Goal: Transaction & Acquisition: Purchase product/service

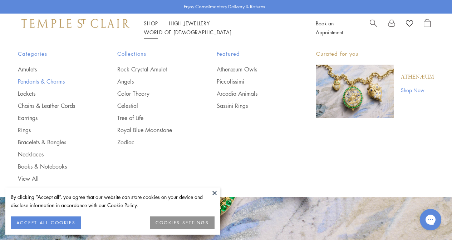
click at [52, 81] on link "Pendants & Charms" at bounding box center [53, 82] width 71 height 8
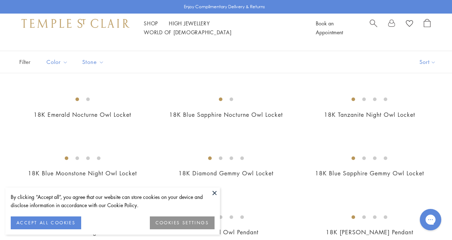
click at [214, 191] on button at bounding box center [214, 193] width 11 height 11
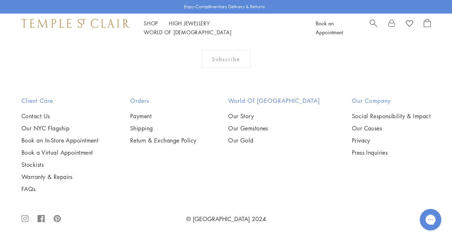
scroll to position [3880, 0]
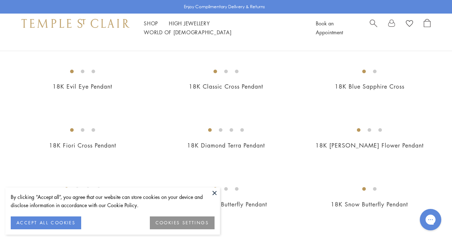
click at [214, 193] on button at bounding box center [214, 193] width 11 height 11
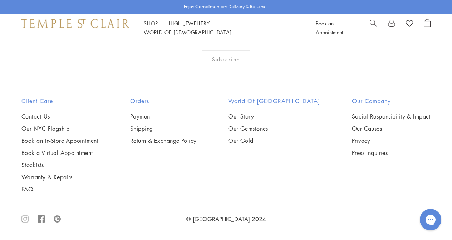
scroll to position [3446, 0]
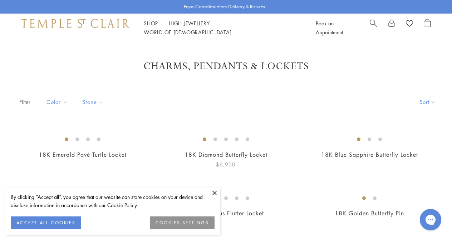
scroll to position [0, 0]
click at [216, 193] on button at bounding box center [214, 193] width 11 height 11
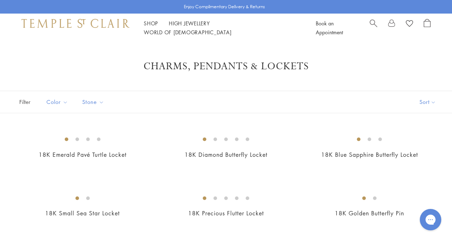
scroll to position [0, 0]
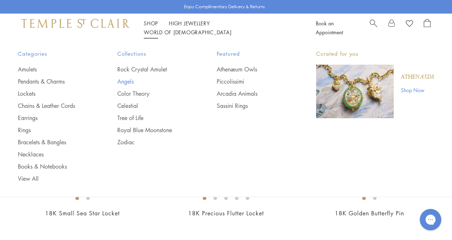
click at [129, 83] on link "Angels" at bounding box center [152, 82] width 71 height 8
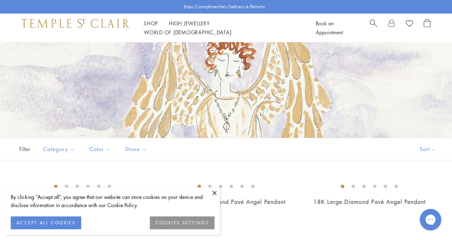
scroll to position [47, 0]
click at [214, 194] on button at bounding box center [214, 193] width 11 height 11
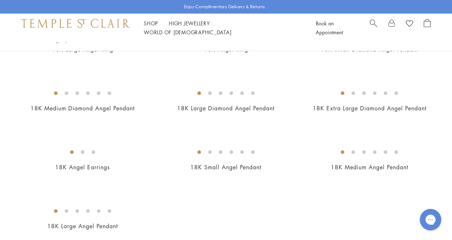
scroll to position [330, 0]
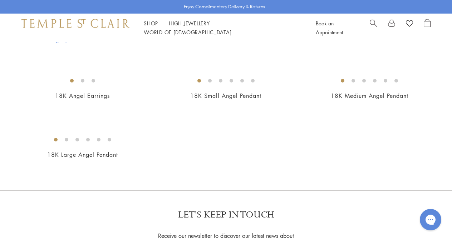
click at [0, 0] on img at bounding box center [0, 0] width 0 height 0
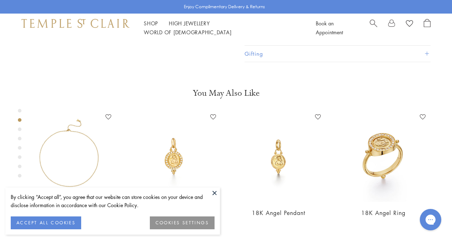
scroll to position [239, 0]
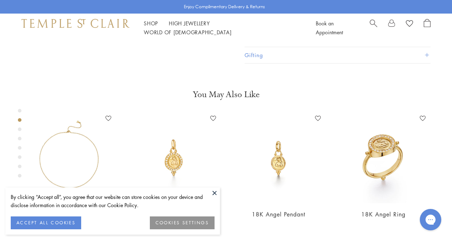
click at [20, 131] on div "Product gallery navigation" at bounding box center [20, 130] width 4 height 4
click at [20, 138] on div "Product gallery navigation" at bounding box center [20, 139] width 4 height 4
click at [20, 147] on div "Product gallery navigation" at bounding box center [20, 148] width 4 height 4
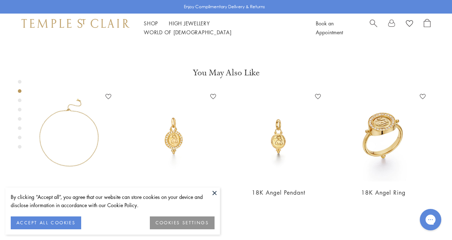
scroll to position [232, 0]
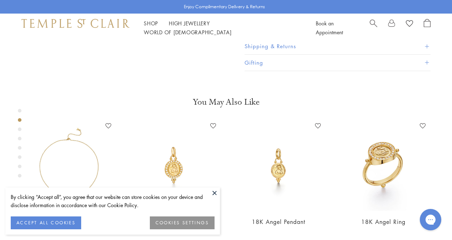
click at [20, 157] on div "Product gallery navigation" at bounding box center [20, 157] width 4 height 4
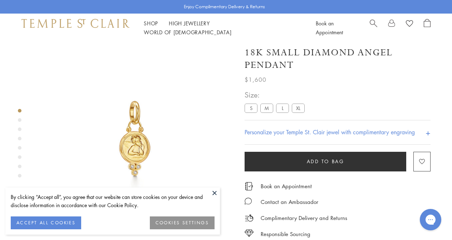
scroll to position [4, 0]
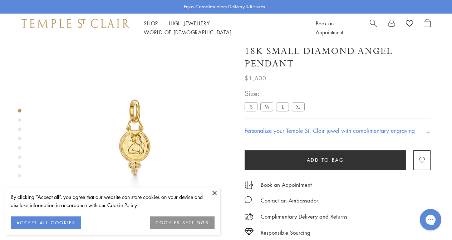
click at [268, 108] on label "M" at bounding box center [266, 106] width 13 height 9
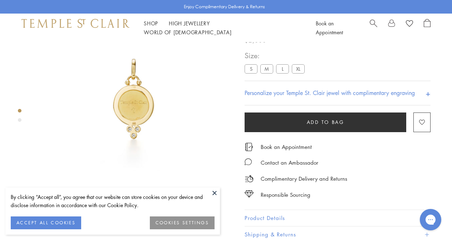
click at [20, 120] on div "Product gallery navigation" at bounding box center [20, 120] width 4 height 4
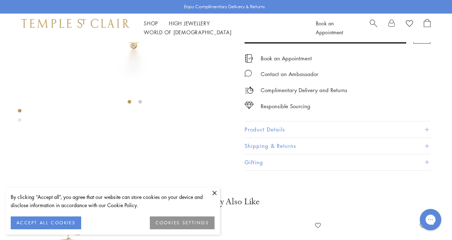
scroll to position [113, 0]
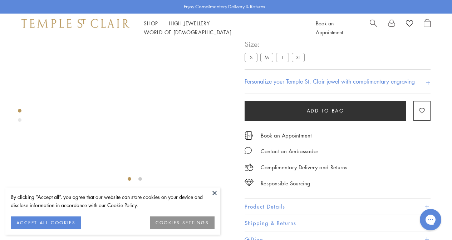
scroll to position [42, 0]
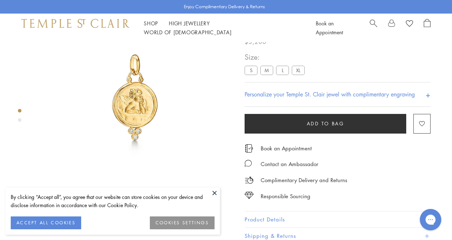
click at [18, 119] on div "Product gallery navigation" at bounding box center [20, 120] width 4 height 4
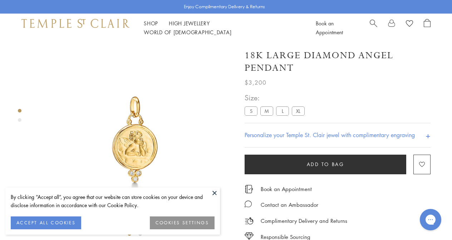
scroll to position [0, 0]
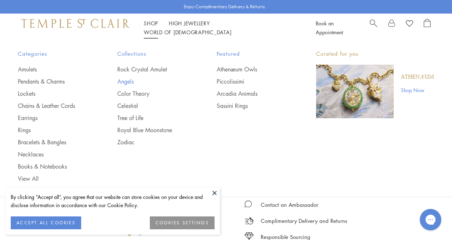
click at [127, 82] on link "Angels" at bounding box center [152, 82] width 71 height 8
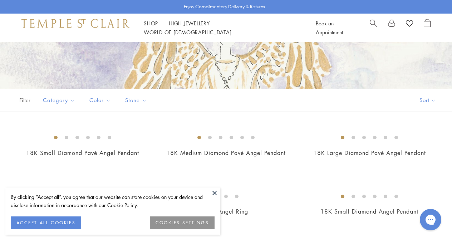
scroll to position [132, 0]
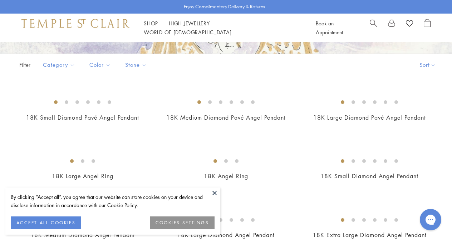
click at [214, 192] on button at bounding box center [214, 193] width 11 height 11
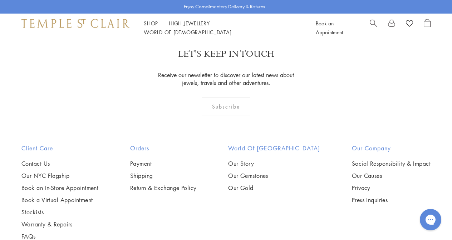
scroll to position [491, 0]
click at [0, 0] on img at bounding box center [0, 0] width 0 height 0
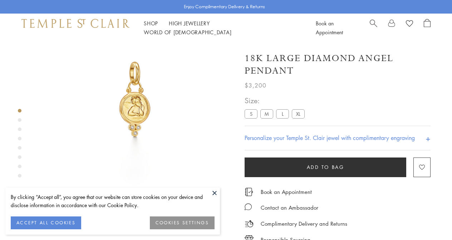
scroll to position [42, 0]
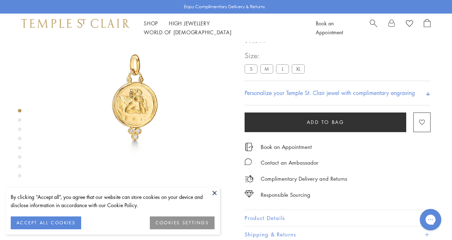
click at [19, 120] on div "Product gallery navigation" at bounding box center [20, 120] width 4 height 4
click at [19, 130] on div "Product gallery navigation" at bounding box center [20, 130] width 4 height 4
click at [19, 137] on div "Product gallery navigation" at bounding box center [20, 139] width 4 height 4
click at [213, 192] on button at bounding box center [214, 193] width 11 height 11
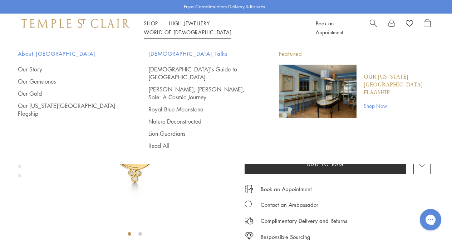
click at [231, 29] on link "World of [GEOGRAPHIC_DATA][DEMOGRAPHIC_DATA]" at bounding box center [188, 32] width 88 height 7
click at [169, 130] on link "Lion Guardians" at bounding box center [199, 134] width 102 height 8
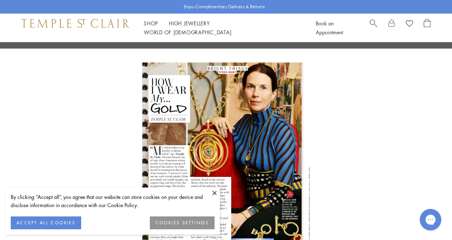
scroll to position [667, 0]
click at [215, 193] on button at bounding box center [214, 193] width 11 height 11
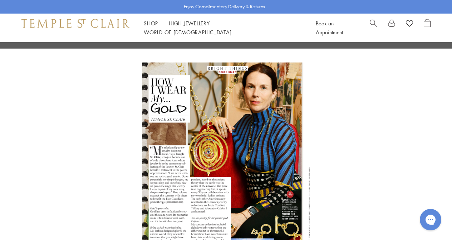
scroll to position [666, 0]
click at [218, 128] on img at bounding box center [226, 170] width 168 height 215
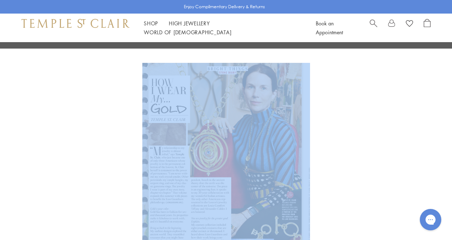
click at [218, 128] on img at bounding box center [226, 170] width 168 height 215
click at [296, 173] on img at bounding box center [226, 170] width 168 height 215
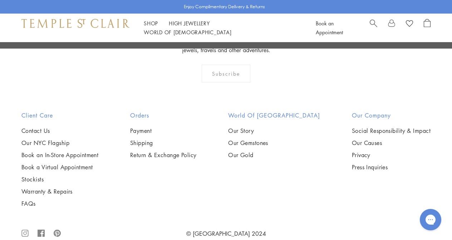
scroll to position [1861, 0]
click at [29, 176] on link "Stockists" at bounding box center [59, 180] width 77 height 8
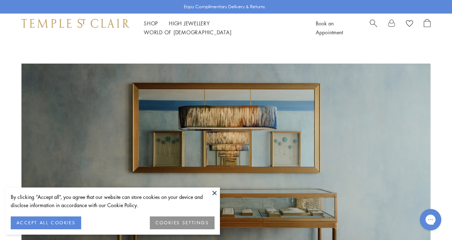
scroll to position [0, 0]
click at [214, 191] on button at bounding box center [214, 193] width 11 height 11
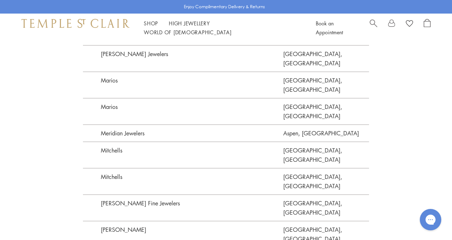
scroll to position [1547, 0]
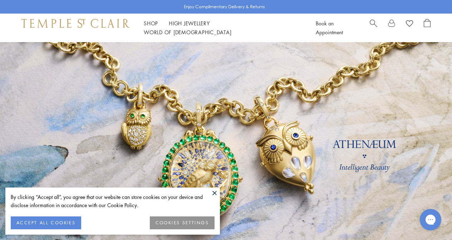
click at [214, 193] on button at bounding box center [214, 193] width 11 height 11
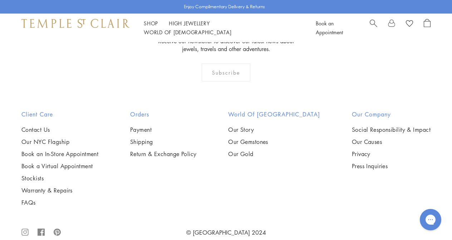
scroll to position [1841, 0]
click at [23, 222] on icon ".cls-1{fill:none;stroke:#878787;stroke-miterlimit:10;stroke-width:1.91px;}.cls-…" at bounding box center [24, 233] width 7 height 23
